Goal: Task Accomplishment & Management: Manage account settings

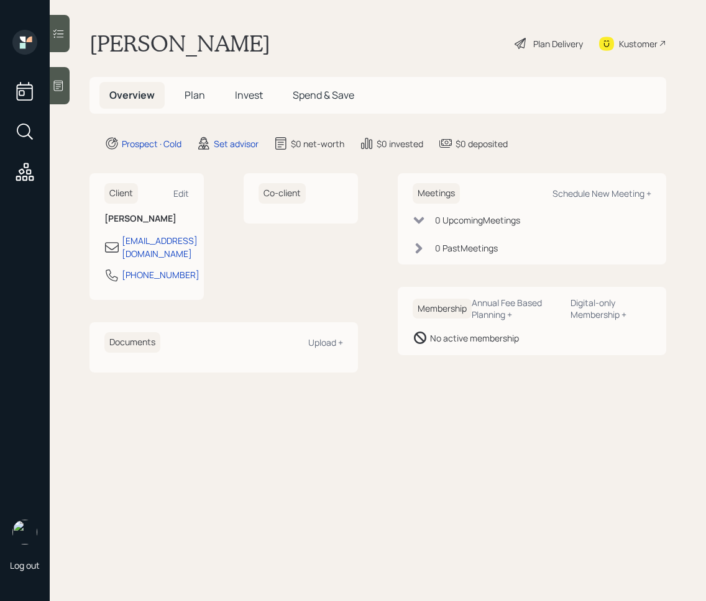
click at [247, 102] on h5 "Invest" at bounding box center [249, 95] width 48 height 27
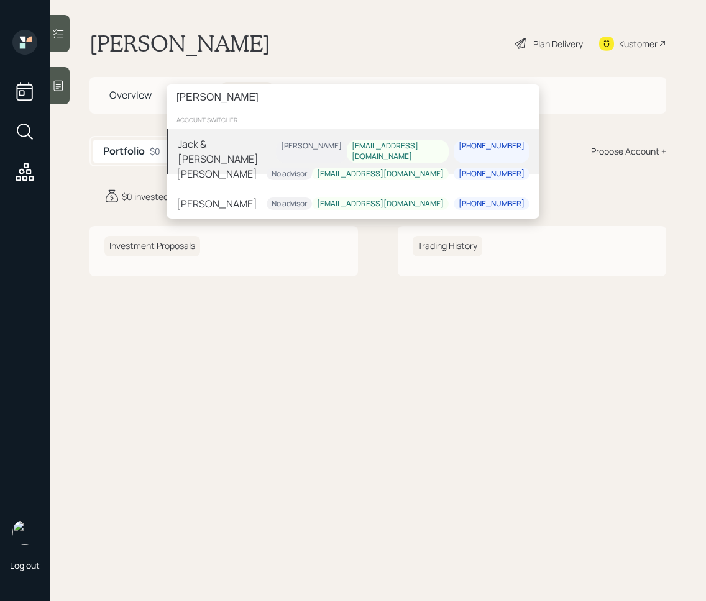
type input "jack jones"
click at [291, 149] on div "Jack & Teresa Jones Harrison Schaefer hjjjr1@gmail.com 229-854-5512" at bounding box center [352, 151] width 373 height 45
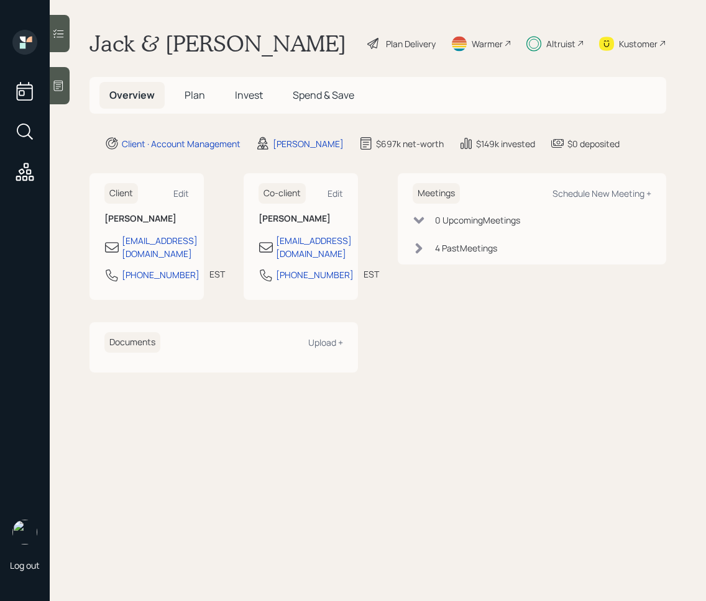
click at [63, 42] on div at bounding box center [60, 33] width 20 height 37
